Goal: Information Seeking & Learning: Learn about a topic

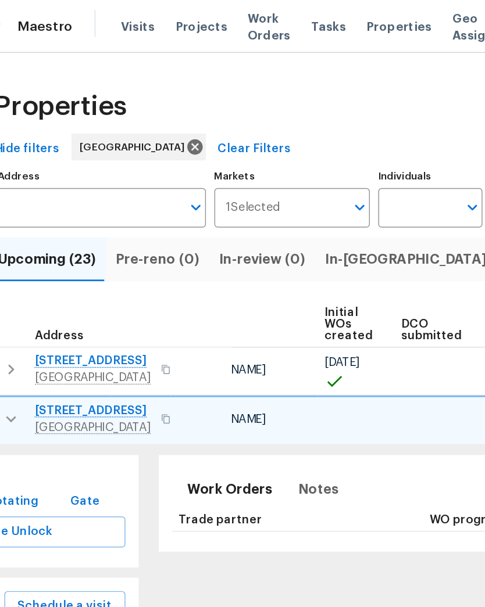
click at [281, 23] on span "Properties" at bounding box center [303, 19] width 45 height 12
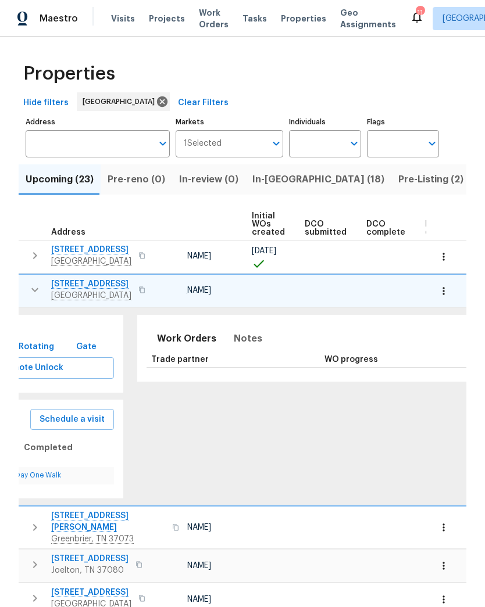
click at [113, 144] on input "Address" at bounding box center [89, 143] width 127 height 27
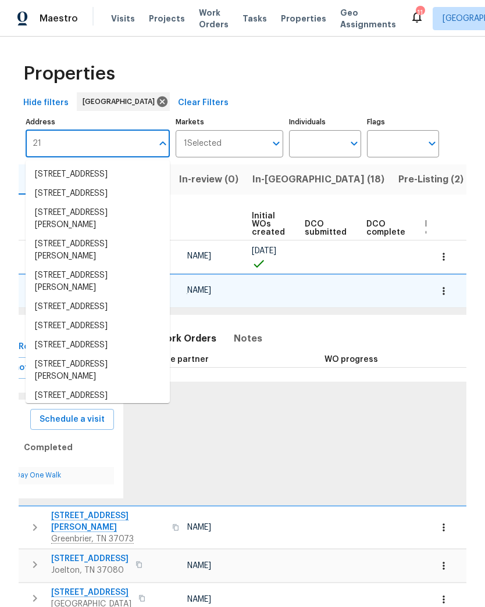
type input "2"
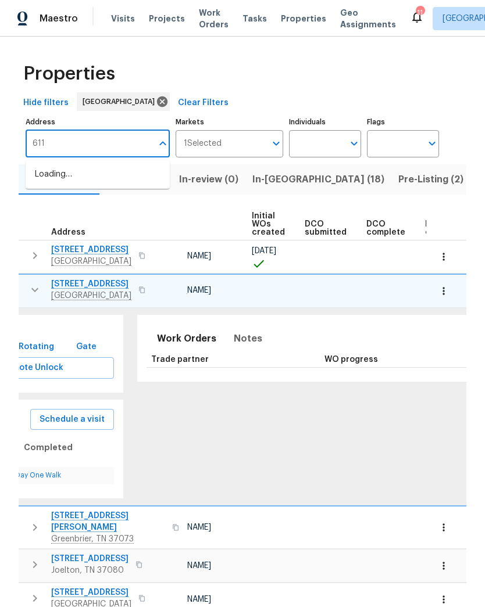
type input "6112"
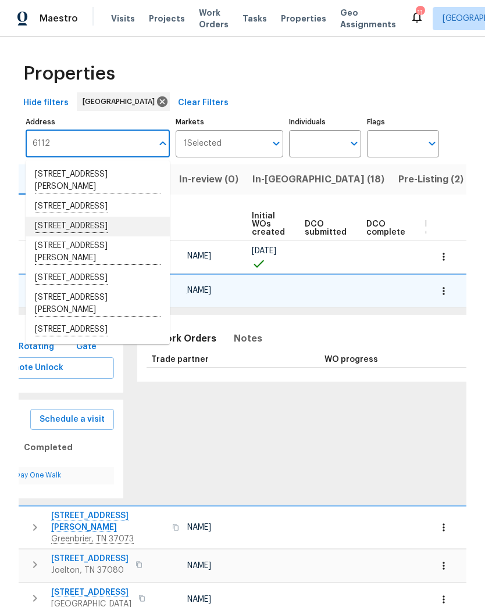
click at [136, 237] on li "6112 Gardendale Dr Nashville TN 37215" at bounding box center [98, 227] width 144 height 20
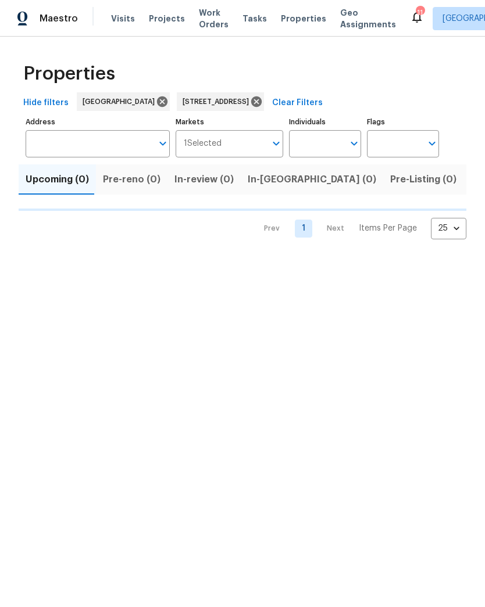
type input "6112 Gardendale Dr Nashville TN 37215"
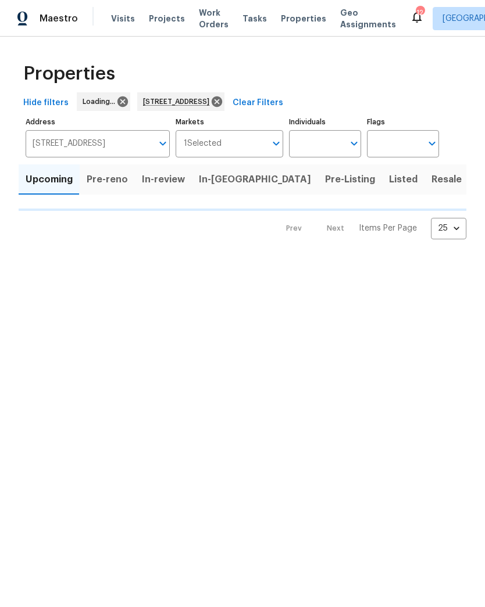
click at [243, 142] on input "Markets" at bounding box center [243, 143] width 45 height 27
type input "6112 Gardendale Dr Nashville TN 37215"
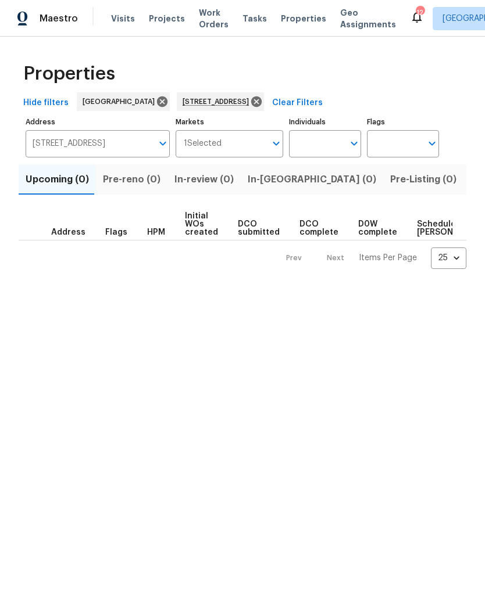
click at [470, 178] on span "Listed (1)" at bounding box center [491, 179] width 42 height 16
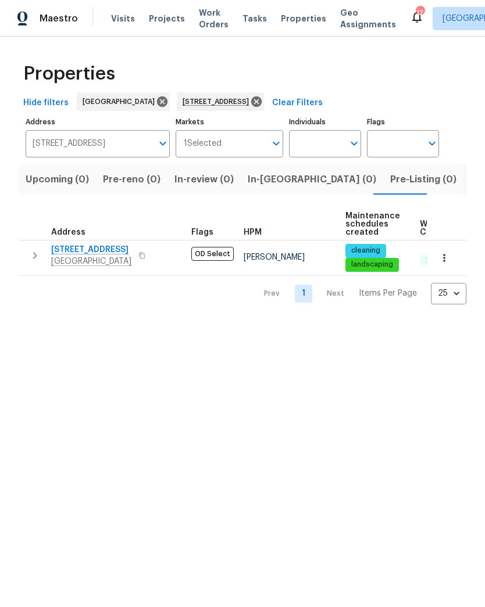
click at [97, 253] on span "6112 Gardendale Dr" at bounding box center [91, 250] width 80 height 12
click at [105, 252] on span "6112 Gardendale Dr" at bounding box center [91, 250] width 80 height 12
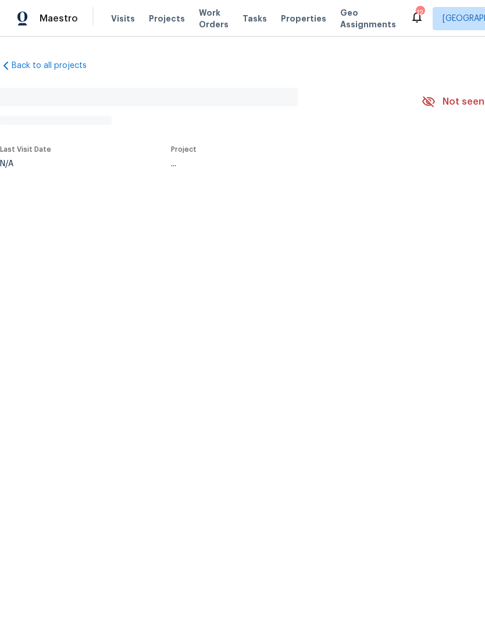
click at [63, 13] on span "Maestro" at bounding box center [59, 19] width 38 height 12
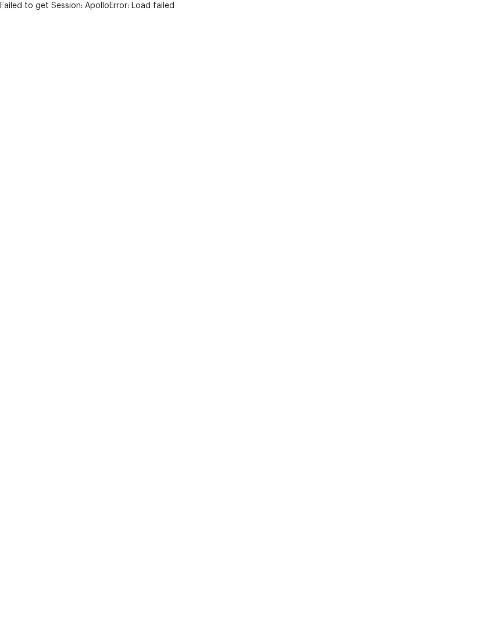
click at [102, 12] on html "Failed to get Session: ApolloError: Load failed" at bounding box center [242, 6] width 485 height 12
click at [85, 12] on html "Failed to get Session: ApolloError: Load failed" at bounding box center [242, 6] width 485 height 12
click at [90, 12] on html "Failed to get Session: ApolloError: Load failed" at bounding box center [242, 6] width 485 height 12
click at [83, 12] on html "Failed to get Session: ApolloError: Load failed" at bounding box center [242, 6] width 485 height 12
click at [91, 12] on html "Failed to get Session: ApolloError: Load failed" at bounding box center [242, 6] width 485 height 12
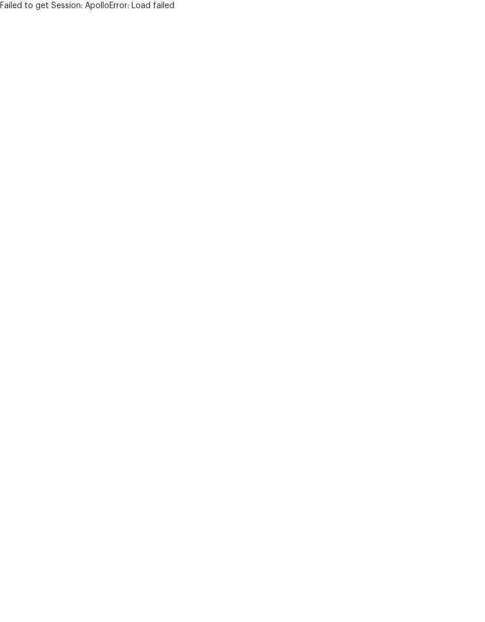
click at [55, 12] on html "Failed to get Session: ApolloError: Load failed" at bounding box center [242, 6] width 485 height 12
click at [56, 12] on html "Failed to get Session: ApolloError: Load failed" at bounding box center [242, 6] width 485 height 12
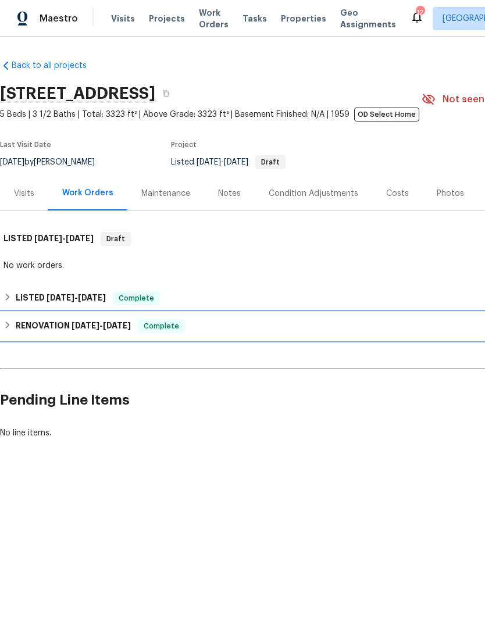
click at [105, 323] on span "[DATE] - [DATE]" at bounding box center [100, 325] width 59 height 8
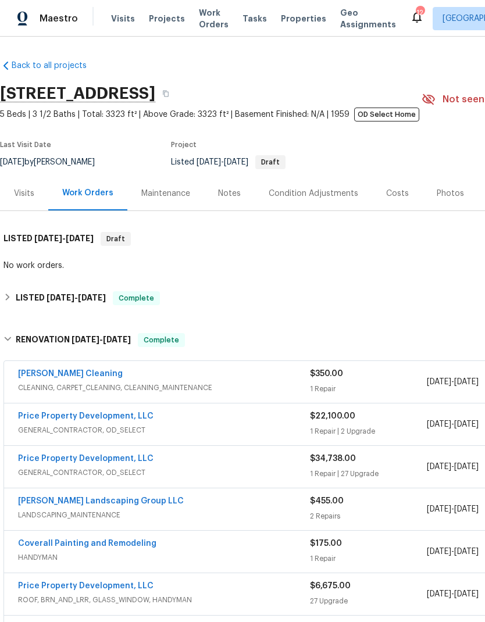
click at [391, 199] on div "Costs" at bounding box center [397, 194] width 23 height 12
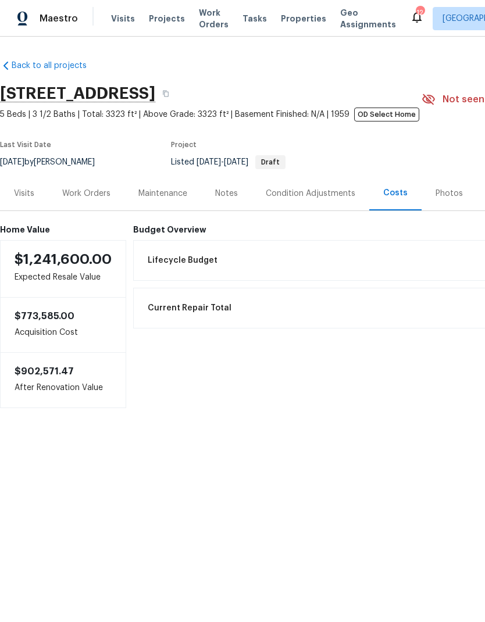
click at [88, 192] on div "Work Orders" at bounding box center [86, 194] width 48 height 12
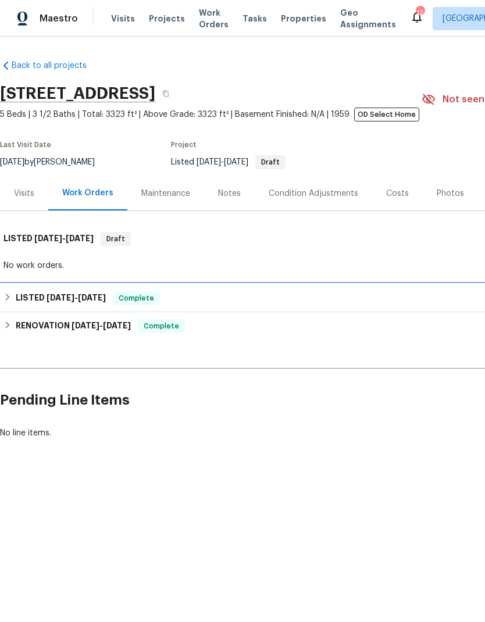
click at [188, 296] on div "LISTED [DATE] - [DATE] Complete" at bounding box center [328, 298] width 650 height 14
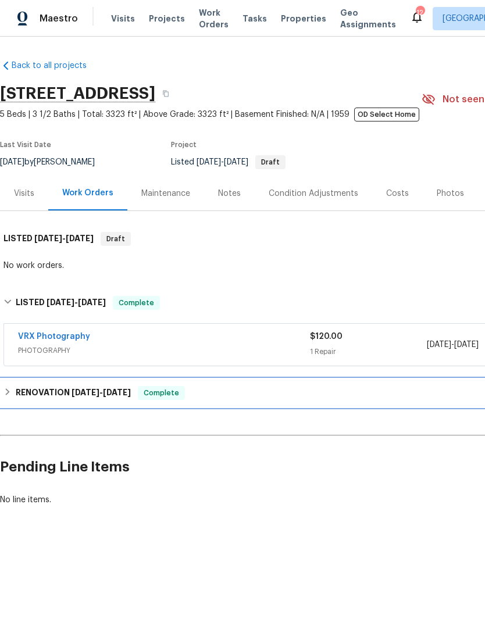
click at [109, 399] on h6 "RENOVATION [DATE] - [DATE]" at bounding box center [73, 393] width 115 height 14
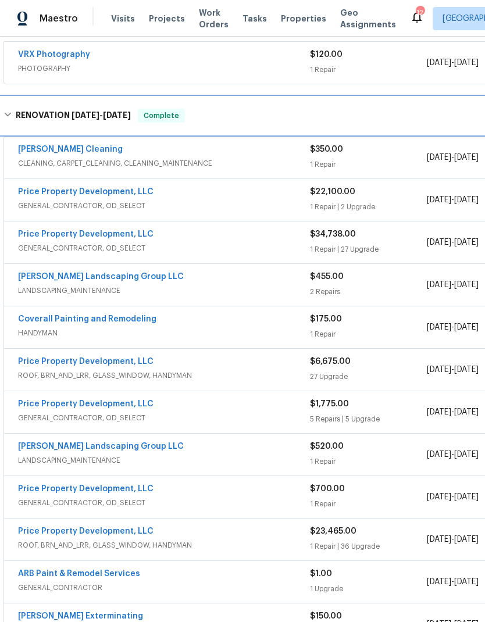
scroll to position [281, 0]
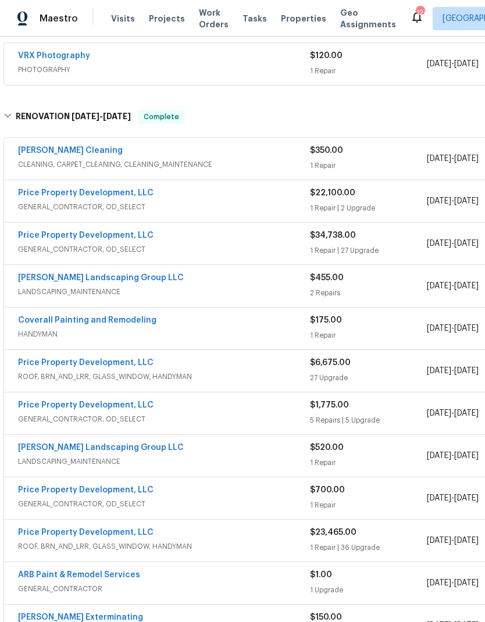
click at [229, 207] on span "GENERAL_CONTRACTOR, OD_SELECT" at bounding box center [164, 207] width 292 height 12
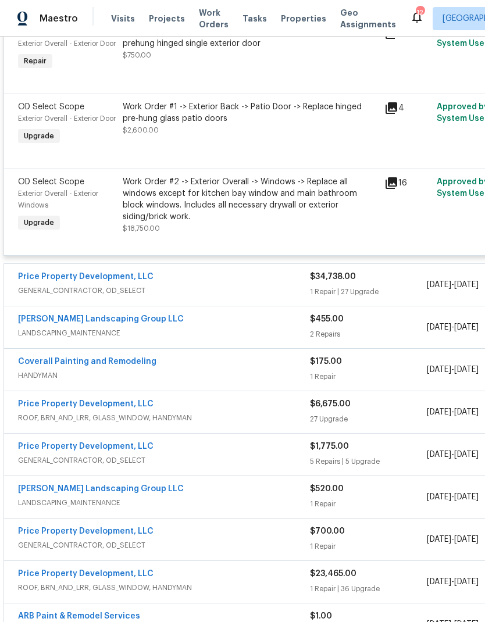
scroll to position [515, 0]
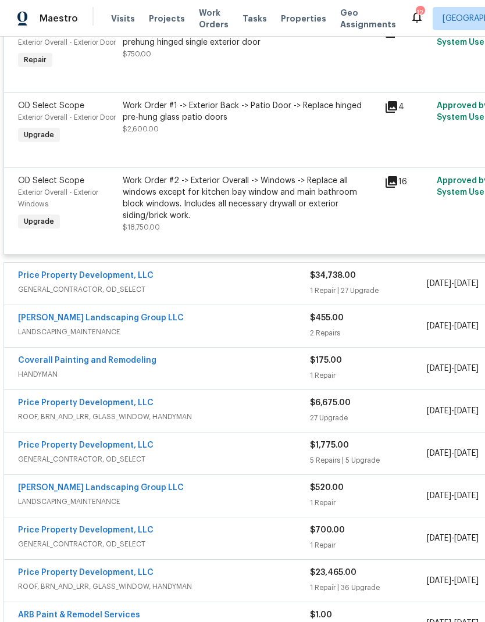
click at [228, 295] on span "GENERAL_CONTRACTOR, OD_SELECT" at bounding box center [164, 290] width 292 height 12
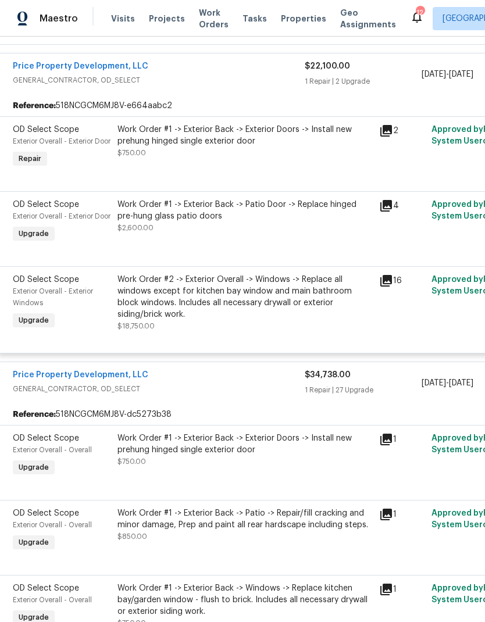
scroll to position [417, 6]
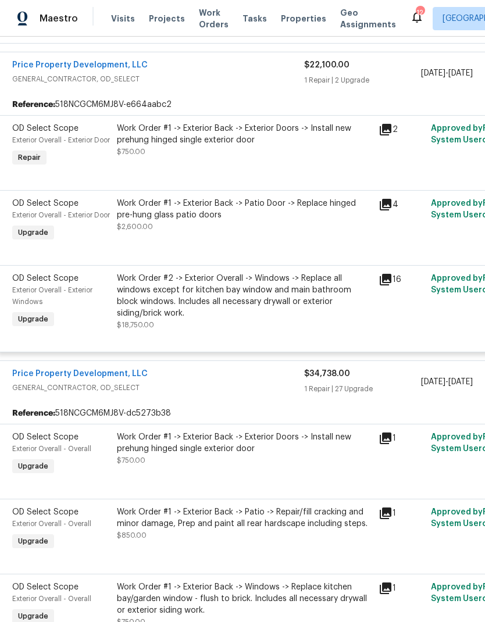
click at [389, 135] on icon at bounding box center [386, 130] width 12 height 12
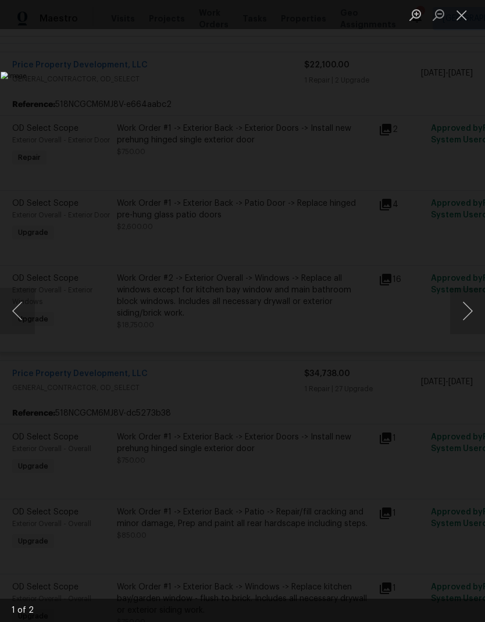
click at [458, 16] on button "Close lightbox" at bounding box center [461, 15] width 23 height 20
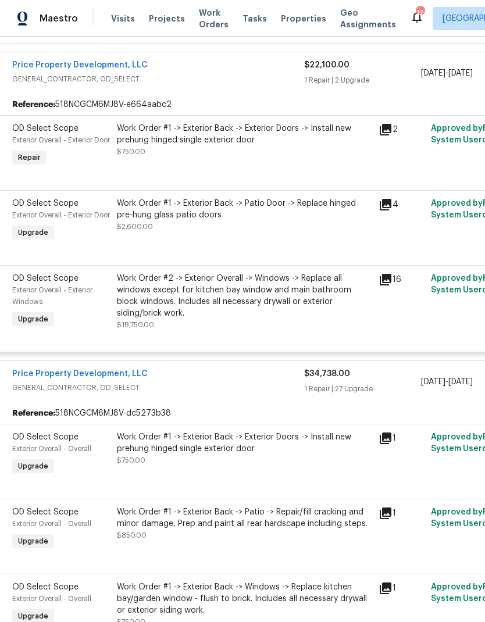
click at [387, 444] on icon at bounding box center [386, 438] width 12 height 12
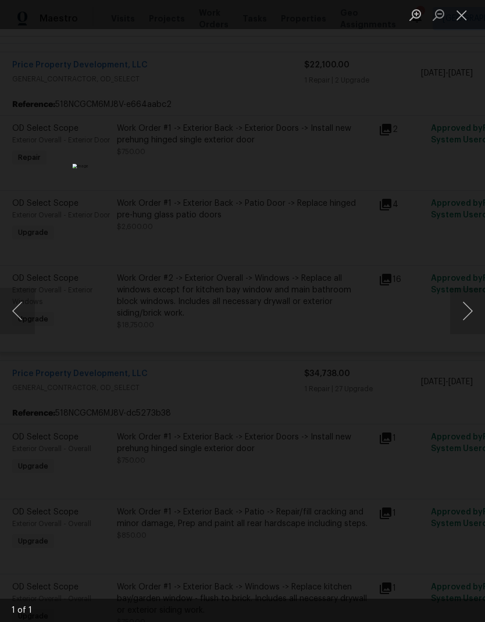
click at [458, 12] on button "Close lightbox" at bounding box center [461, 15] width 23 height 20
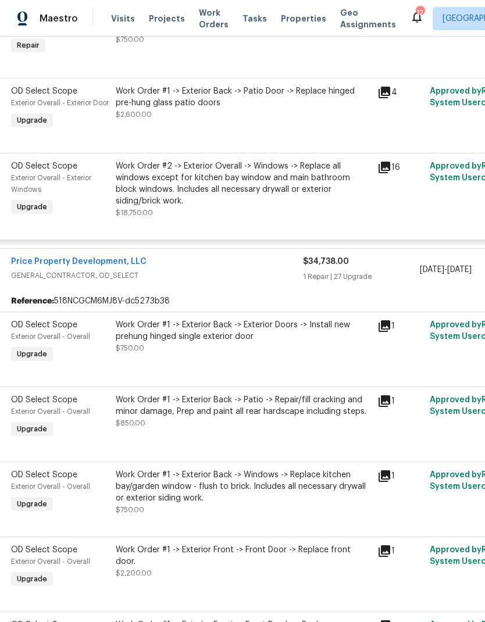
scroll to position [530, 7]
click at [294, 311] on div "Reference: 518NCGCM6MJ8V-dc5273b38" at bounding box center [321, 300] width 649 height 21
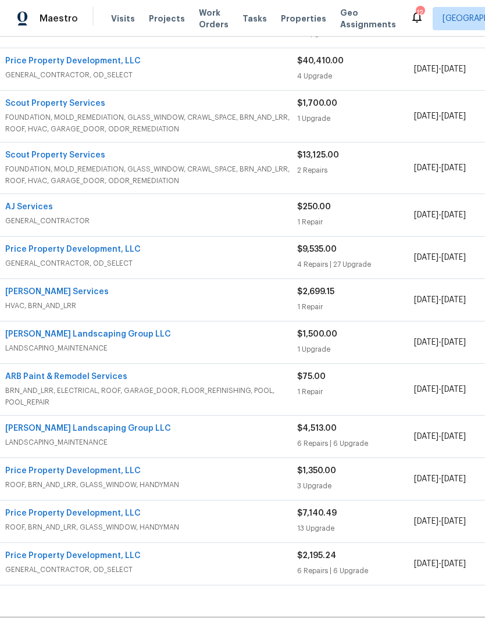
scroll to position [3448, 23]
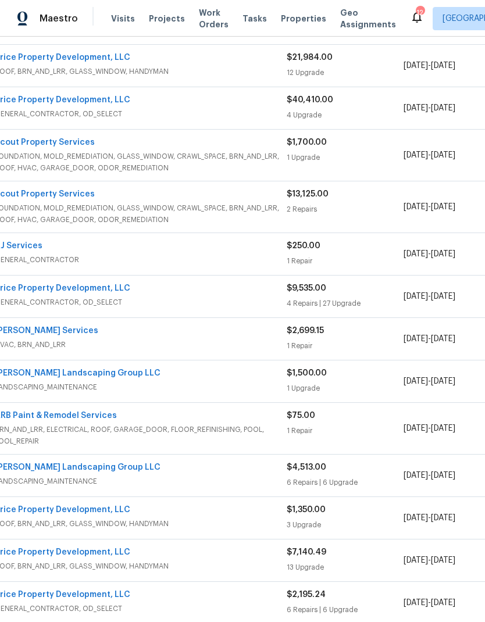
click at [220, 308] on span "GENERAL_CONTRACTOR, OD_SELECT" at bounding box center [141, 302] width 292 height 12
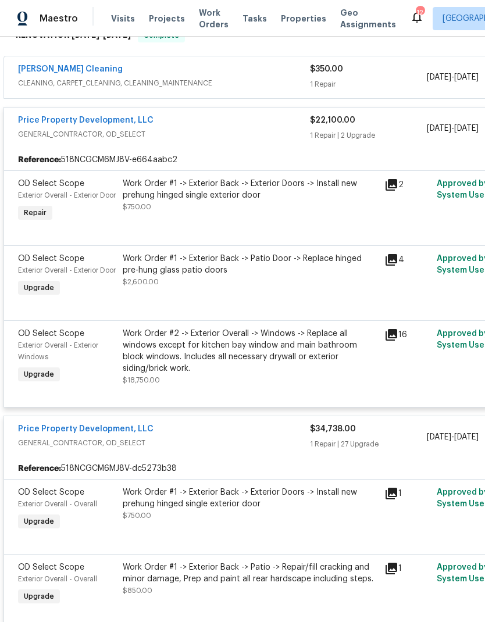
scroll to position [362, 0]
click at [278, 449] on span "GENERAL_CONTRACTOR, OD_SELECT" at bounding box center [164, 443] width 292 height 12
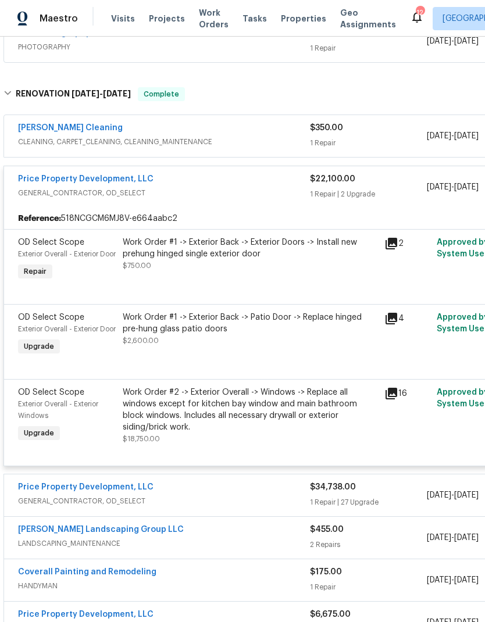
scroll to position [303, 0]
click at [257, 495] on div "Price Property Development, LLC" at bounding box center [164, 488] width 292 height 14
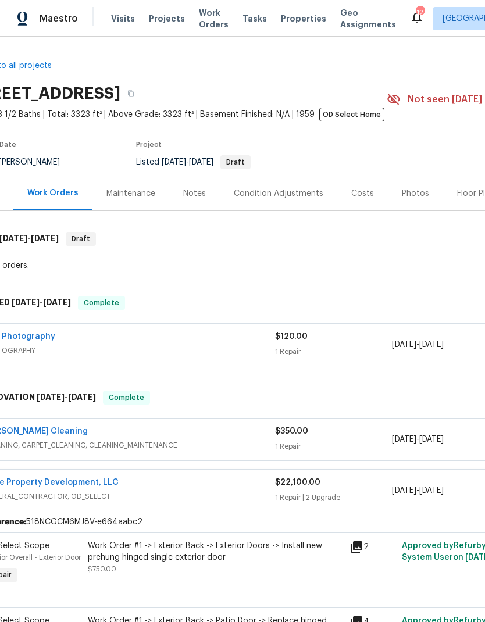
scroll to position [0, 0]
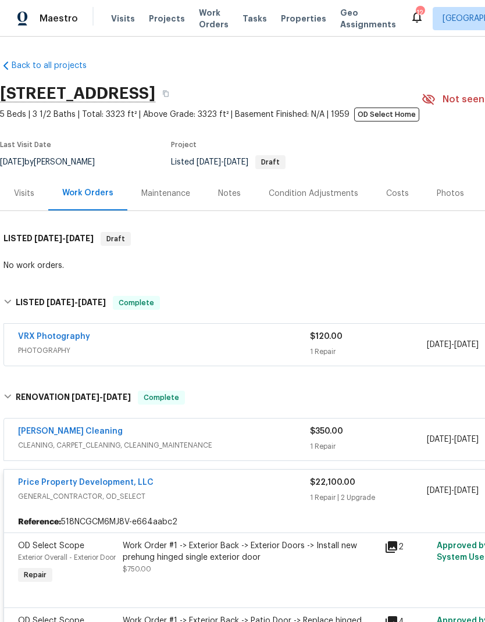
click at [437, 356] on div "[DATE] - [DATE]" at bounding box center [485, 345] width 117 height 28
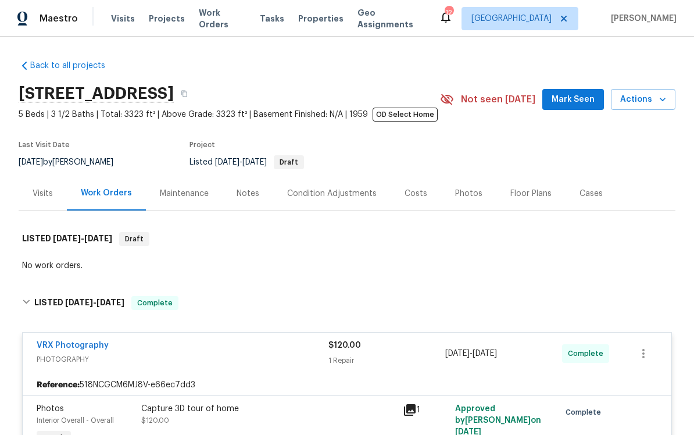
click at [484, 149] on section "[STREET_ADDRESS] 5 Beds | 3 1/2 Baths | Total: 3323 ft² | Above Grade: 3323 ft²…" at bounding box center [347, 127] width 657 height 98
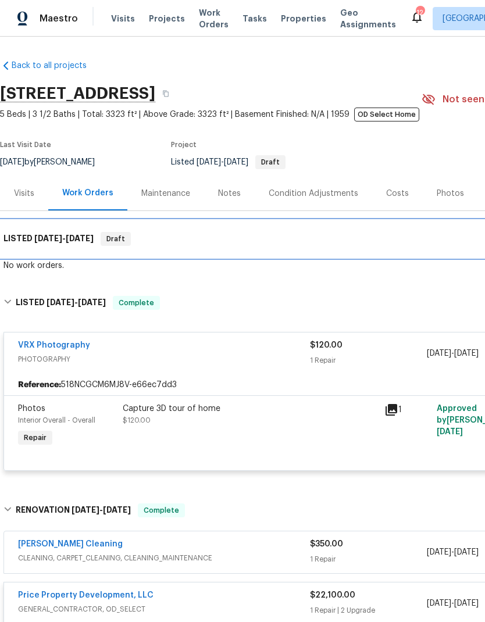
click at [222, 237] on div "LISTED [DATE] - [DATE] Draft" at bounding box center [328, 239] width 650 height 14
click at [220, 238] on div "LISTED [DATE] - [DATE] Draft" at bounding box center [328, 239] width 650 height 14
click at [229, 235] on div "LISTED [DATE] - [DATE] Draft" at bounding box center [328, 239] width 650 height 14
click at [228, 235] on div "LISTED [DATE] - [DATE] Draft" at bounding box center [328, 239] width 650 height 14
click at [217, 242] on div "LISTED [DATE] - [DATE] Draft" at bounding box center [328, 239] width 650 height 14
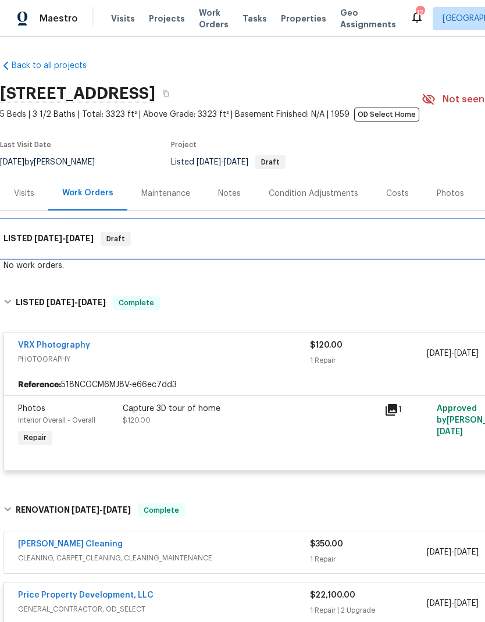
click at [223, 237] on div "LISTED [DATE] - [DATE] Draft" at bounding box center [328, 239] width 650 height 14
click at [220, 238] on div "LISTED [DATE] - [DATE] Draft" at bounding box center [328, 239] width 650 height 14
click at [219, 237] on div "LISTED [DATE] - [DATE] Draft" at bounding box center [328, 239] width 650 height 14
click at [220, 238] on div "LISTED [DATE] - [DATE] Draft" at bounding box center [328, 239] width 650 height 14
click at [219, 238] on div "LISTED [DATE] - [DATE] Draft" at bounding box center [328, 239] width 650 height 14
